Goal: Task Accomplishment & Management: Manage account settings

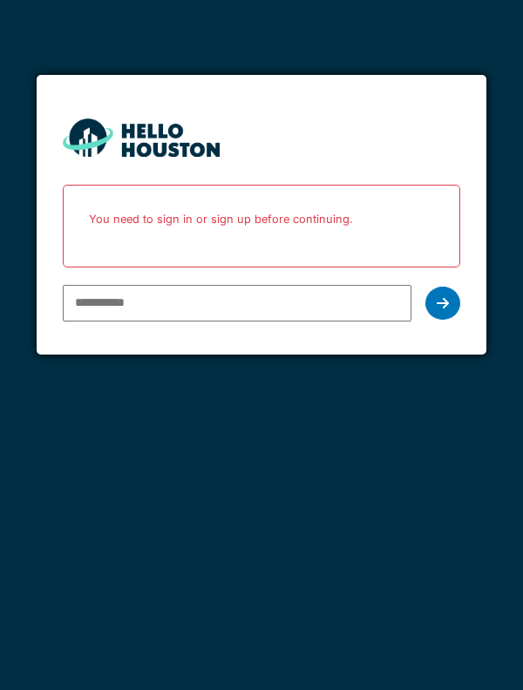
click at [214, 213] on p "You need to sign in or sign up before continuing." at bounding box center [262, 219] width 376 height 46
click at [137, 299] on input "email" at bounding box center [237, 303] width 349 height 37
type input "**********"
click at [442, 299] on icon at bounding box center [443, 303] width 12 height 14
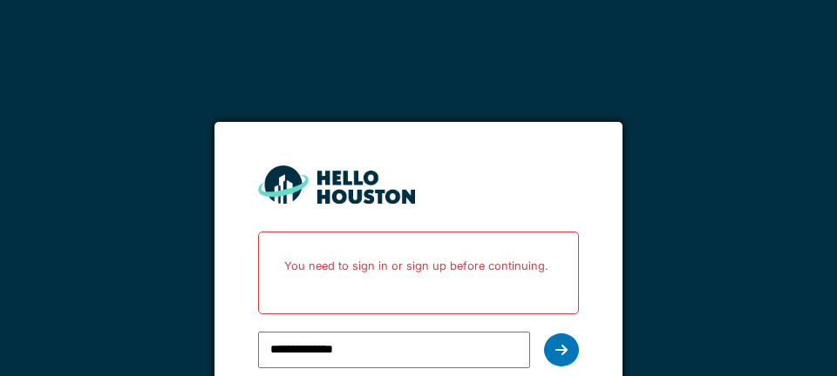
click at [396, 280] on p "You need to sign in or sign up before continuing." at bounding box center [417, 266] width 297 height 46
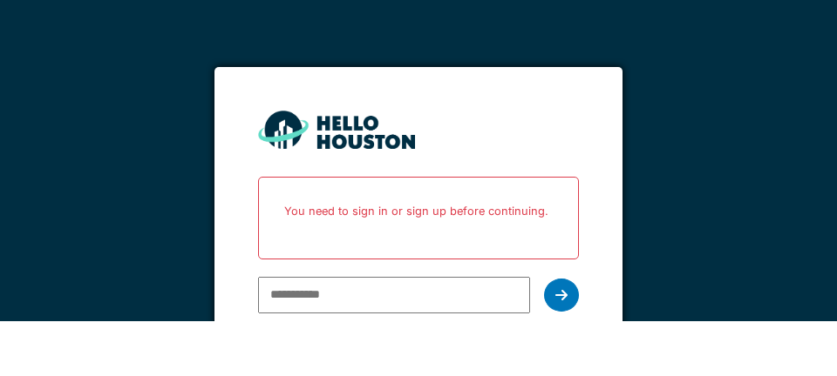
scroll to position [22, 0]
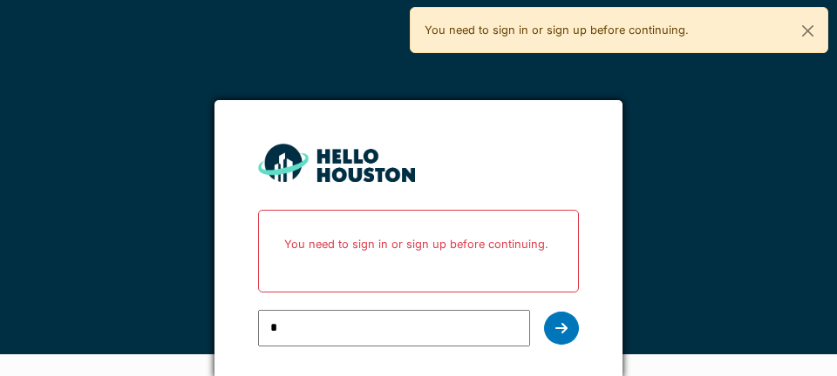
type input "**********"
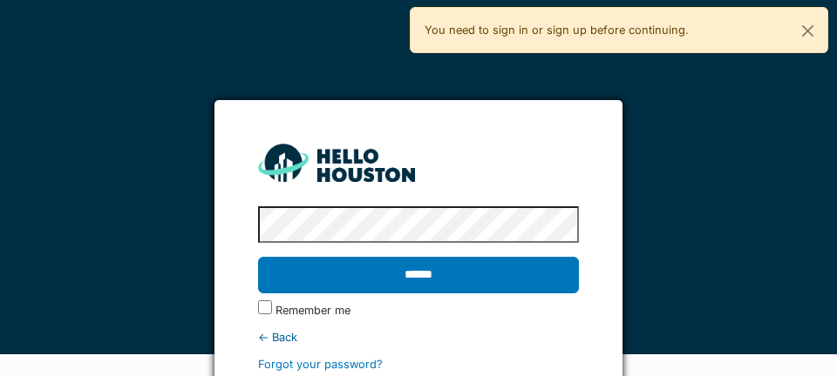
click at [453, 281] on input "******" at bounding box center [418, 275] width 320 height 37
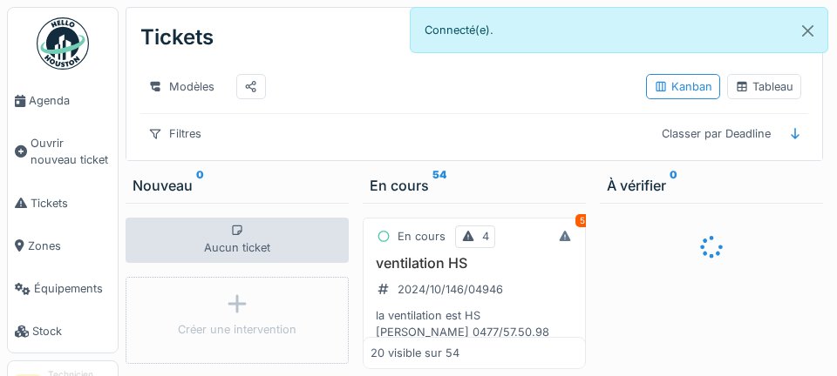
click at [35, 107] on span "Agenda" at bounding box center [70, 100] width 82 height 17
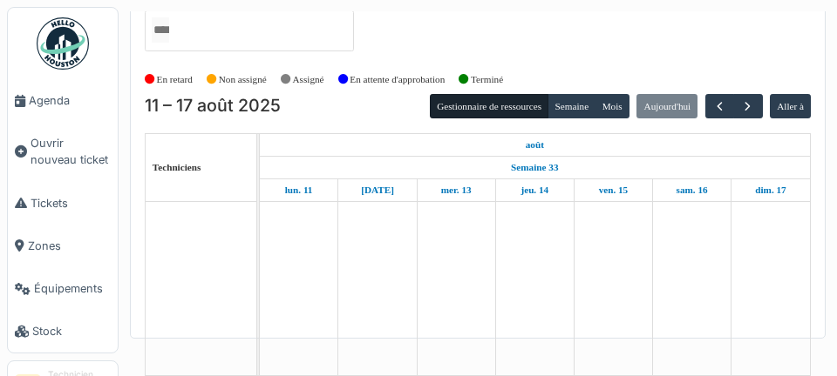
scroll to position [74, 0]
click at [567, 292] on td at bounding box center [534, 288] width 78 height 173
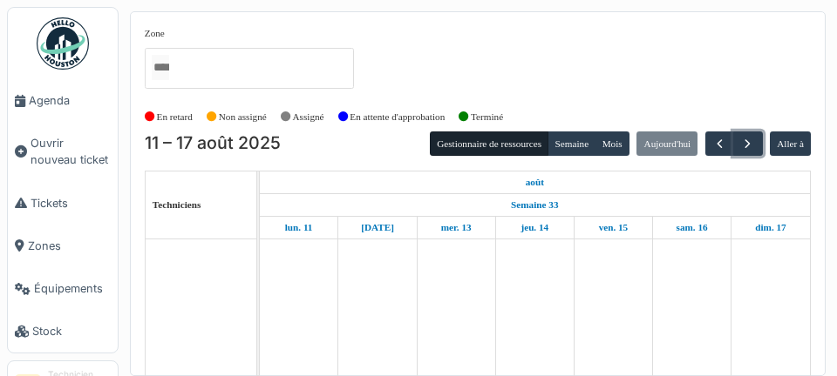
click at [737, 154] on button "button" at bounding box center [747, 144] width 29 height 25
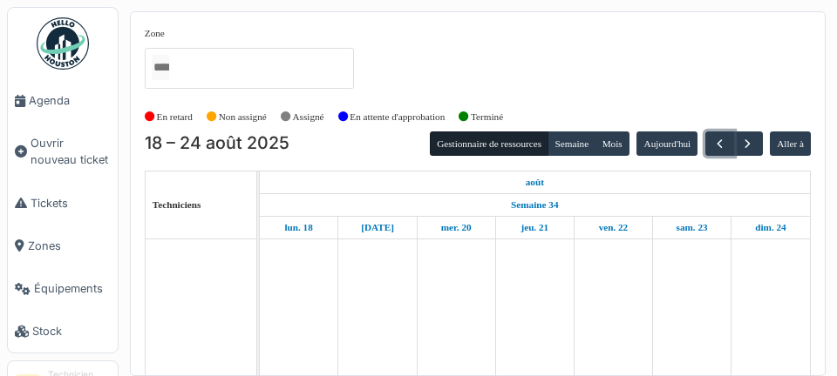
click at [714, 142] on span "button" at bounding box center [719, 144] width 15 height 15
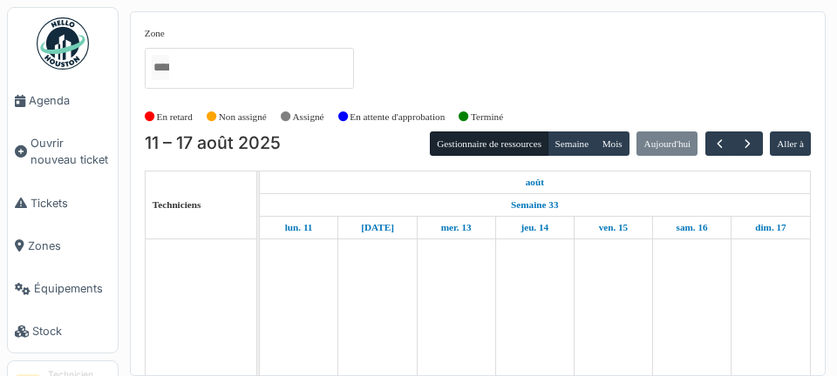
click at [50, 100] on span "Agenda" at bounding box center [70, 100] width 82 height 17
click at [44, 105] on span "Agenda" at bounding box center [70, 100] width 82 height 17
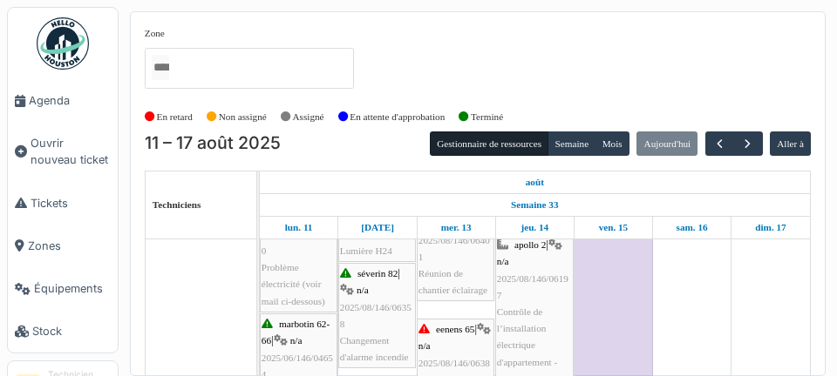
scroll to position [438, 0]
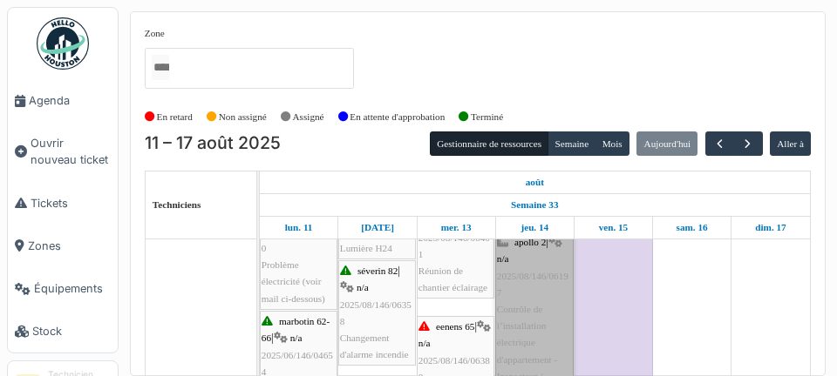
click at [528, 335] on link "apollo 2 | n/a 2025/08/146/06197 Contrôle de l’installation électrique d'appart…" at bounding box center [534, 352] width 78 height 240
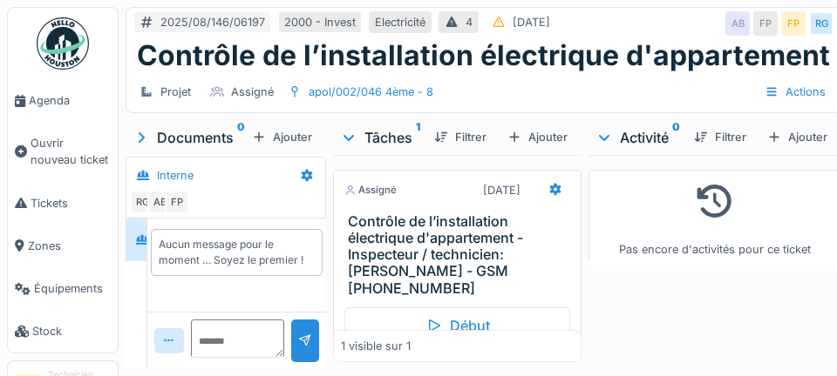
click at [71, 117] on link "Agenda" at bounding box center [63, 100] width 110 height 43
